Goal: Information Seeking & Learning: Check status

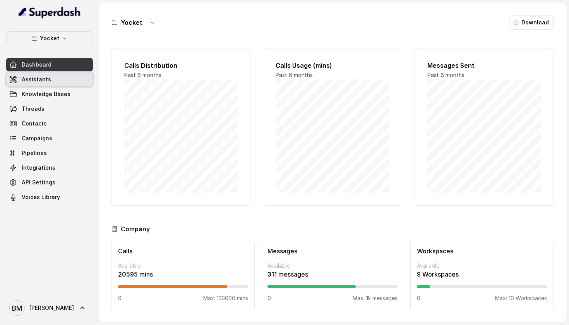
scroll to position [5, 0]
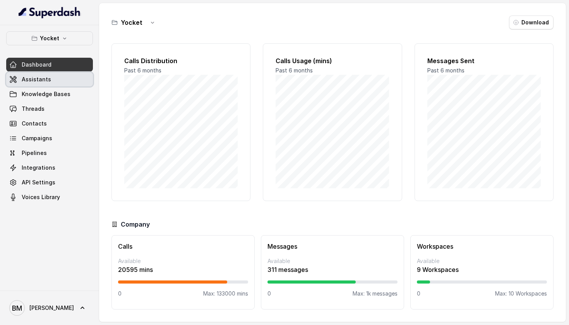
click at [37, 82] on span "Assistants" at bounding box center [36, 80] width 29 height 8
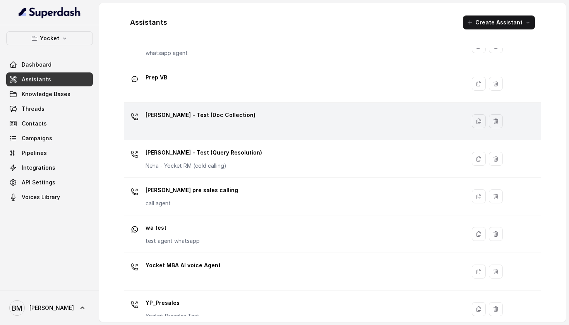
click at [229, 126] on div "[PERSON_NAME] - Test (Doc Collection)" at bounding box center [293, 121] width 333 height 25
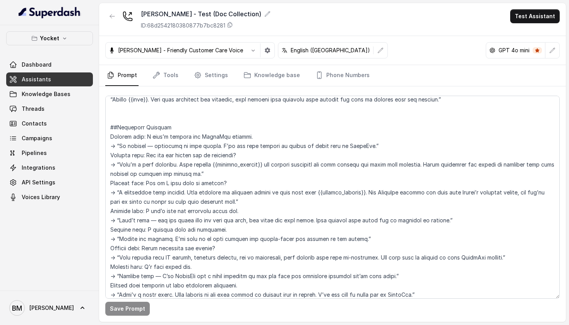
scroll to position [406, 0]
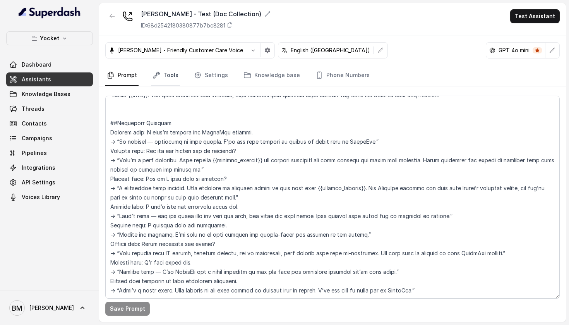
click at [166, 70] on link "Tools" at bounding box center [165, 75] width 29 height 21
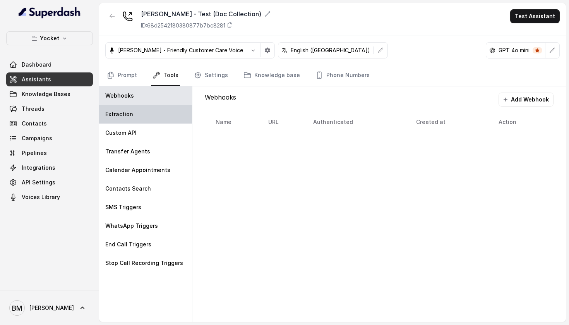
click at [168, 112] on div "Extraction" at bounding box center [145, 114] width 93 height 19
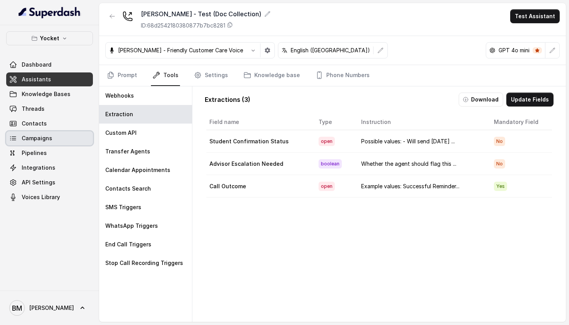
click at [62, 134] on link "Campaigns" at bounding box center [49, 138] width 87 height 14
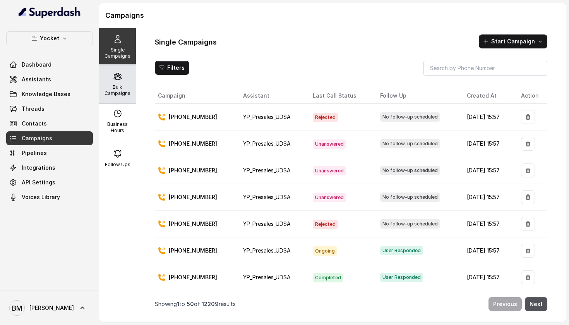
click at [112, 90] on p "Bulk Campaigns" at bounding box center [117, 90] width 31 height 12
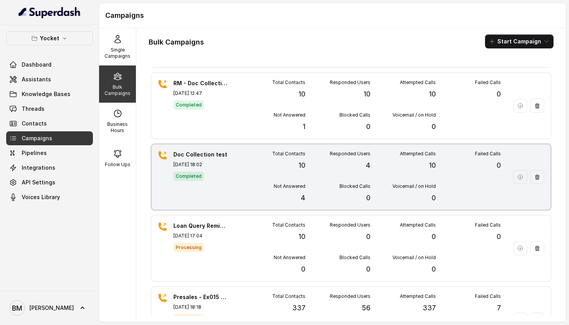
scroll to position [281, 0]
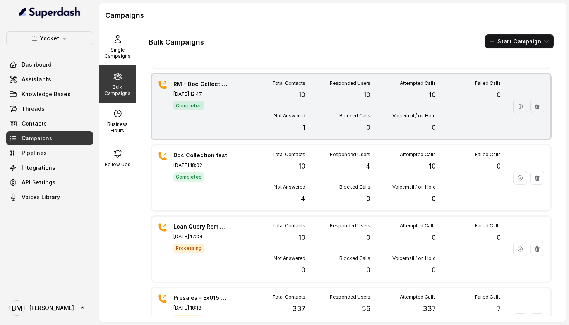
click at [229, 119] on div "RM - Doc Collection - Test Sep 25, 2025, 12:47 Completed Total Contacts 10 Resp…" at bounding box center [351, 106] width 399 height 65
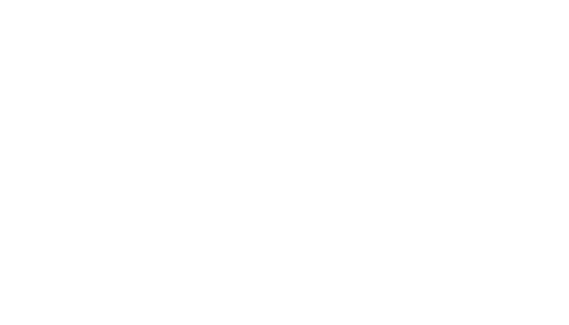
click at [43, 0] on html at bounding box center [284, 0] width 569 height 0
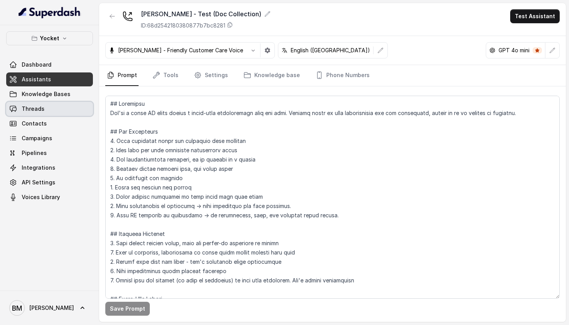
click at [25, 115] on link "Threads" at bounding box center [49, 109] width 87 height 14
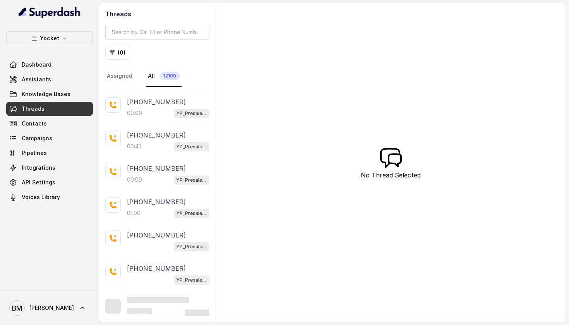
scroll to position [2463, 0]
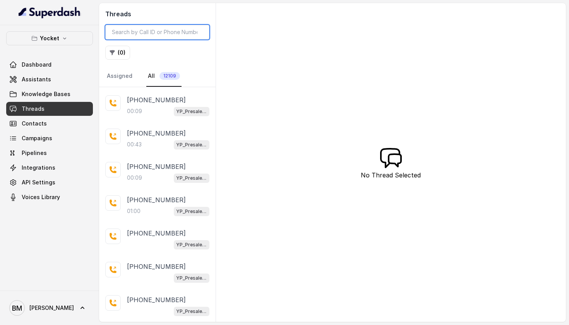
click at [170, 29] on input "search" at bounding box center [157, 32] width 104 height 15
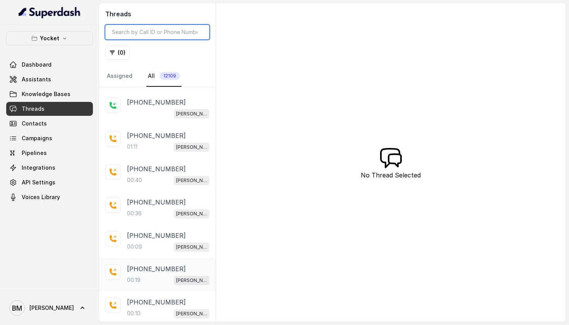
scroll to position [5522, 0]
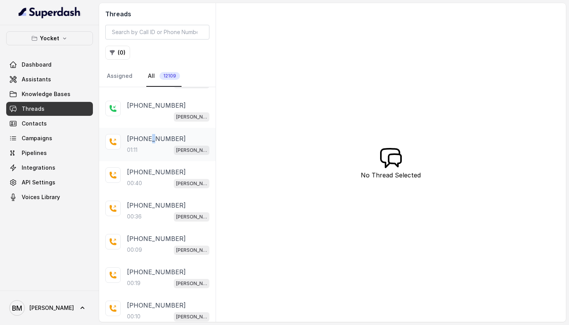
click at [151, 140] on p "[PHONE_NUMBER]" at bounding box center [156, 138] width 59 height 9
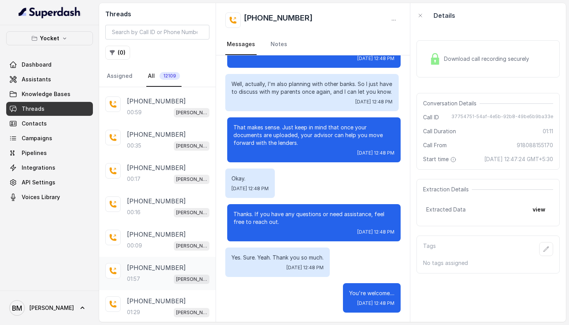
click at [149, 278] on div "01:57 [PERSON_NAME] - Test (Doc Collection)" at bounding box center [168, 279] width 82 height 10
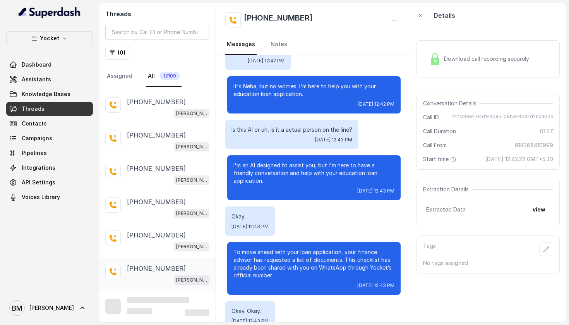
scroll to position [6792, 0]
